Goal: Task Accomplishment & Management: Use online tool/utility

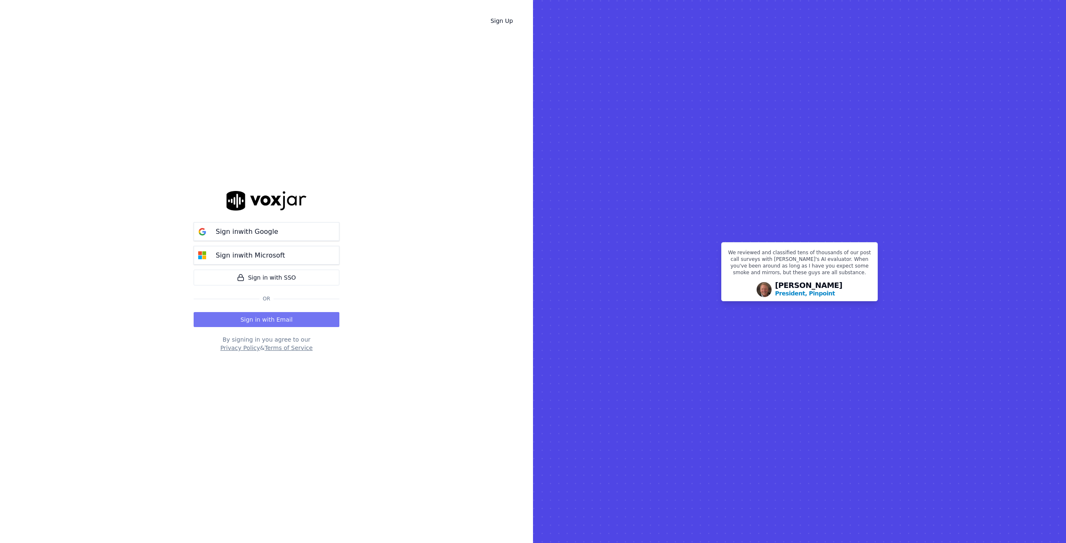
click at [284, 319] on button "Sign in with Email" at bounding box center [267, 319] width 146 height 15
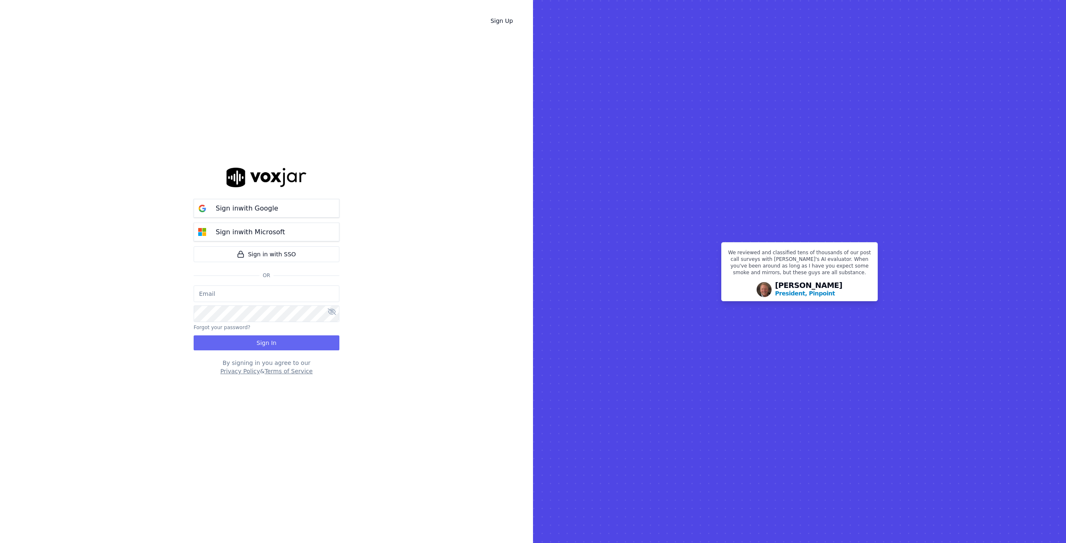
click at [237, 294] on input "email" at bounding box center [267, 294] width 146 height 17
type input "[PERSON_NAME][EMAIL_ADDRESS][PERSON_NAME][DOMAIN_NAME]"
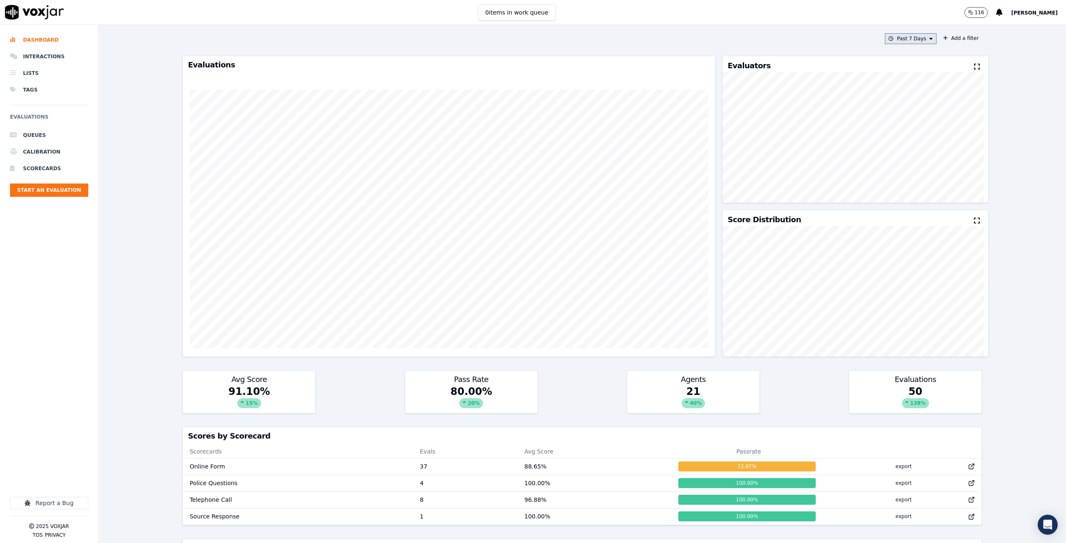
click at [929, 40] on icon at bounding box center [930, 38] width 3 height 5
click at [916, 141] on button "Add" at bounding box center [924, 134] width 16 height 13
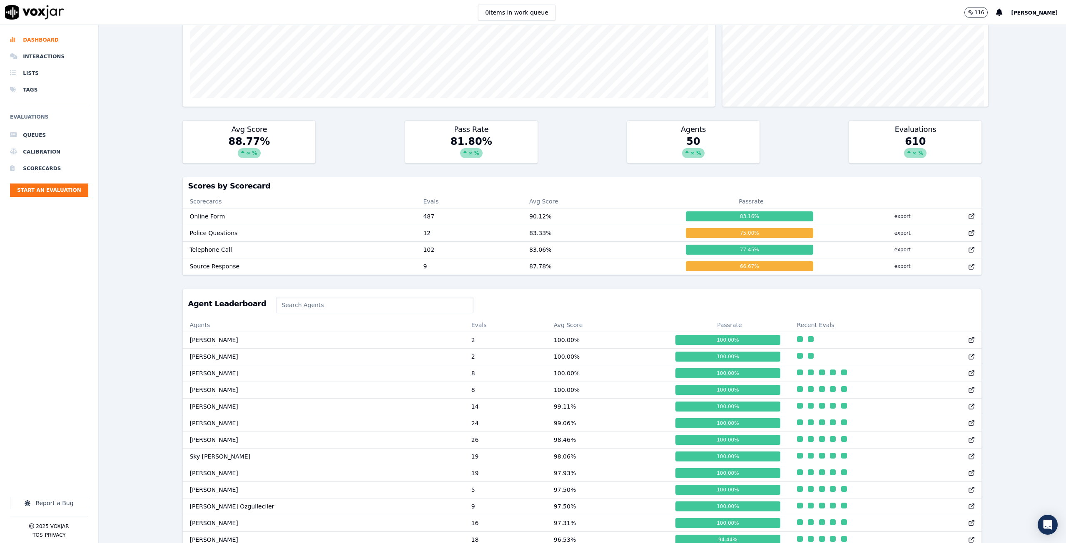
scroll to position [291, 0]
